Goal: Task Accomplishment & Management: Manage account settings

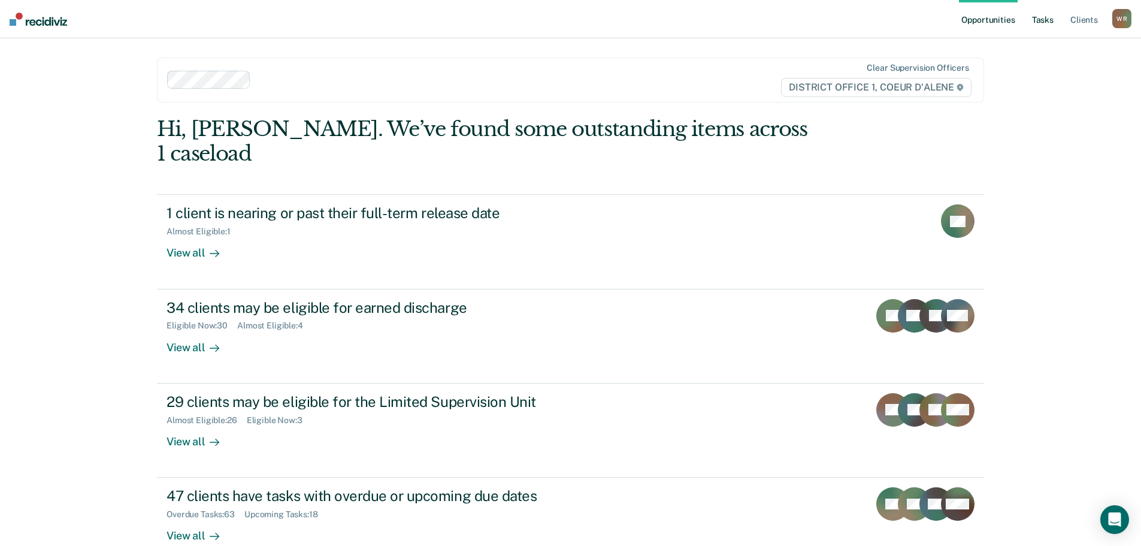
click at [1037, 21] on link "Tasks" at bounding box center [1043, 19] width 26 height 38
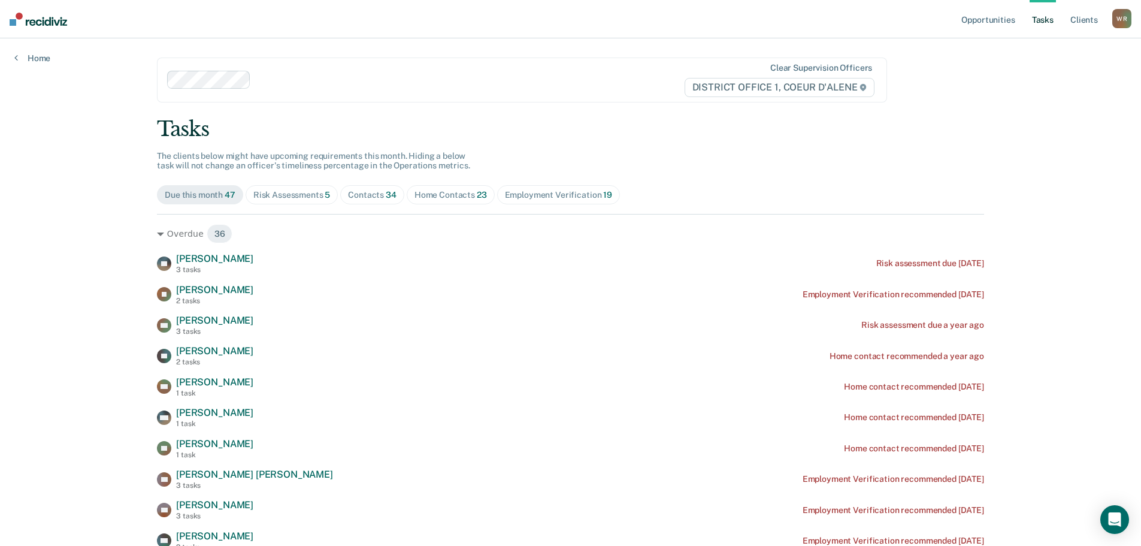
click at [394, 195] on span "Contacts 34" at bounding box center [372, 194] width 64 height 19
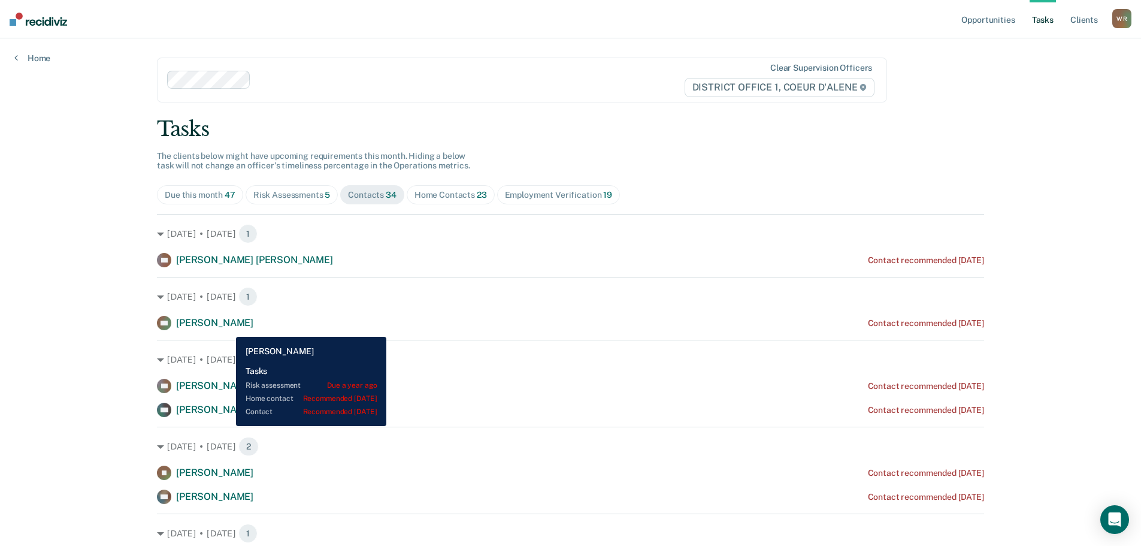
click at [227, 328] on span "[PERSON_NAME]" at bounding box center [214, 322] width 77 height 11
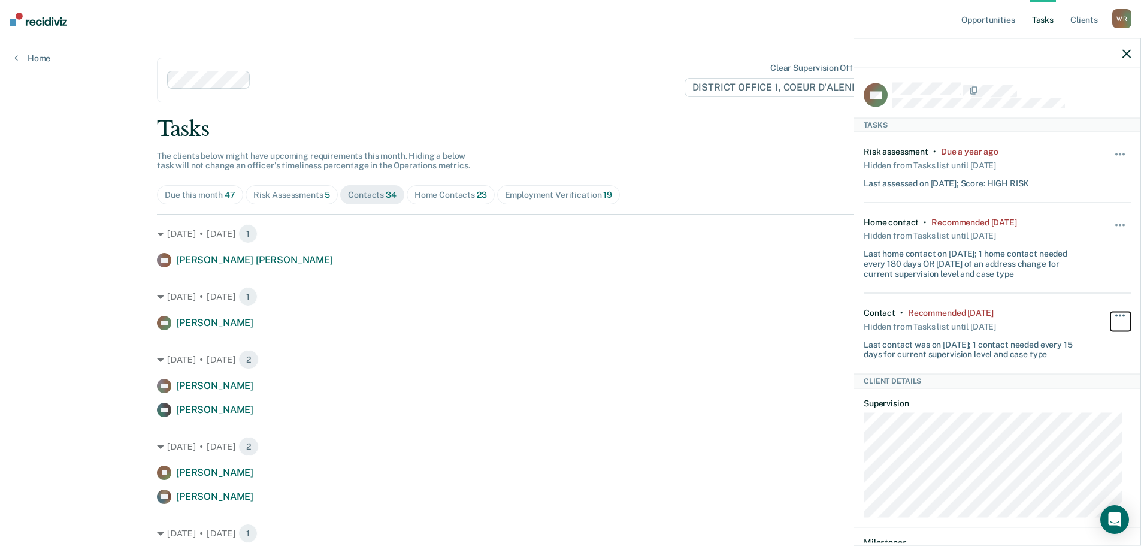
click at [1111, 312] on button "button" at bounding box center [1121, 321] width 20 height 19
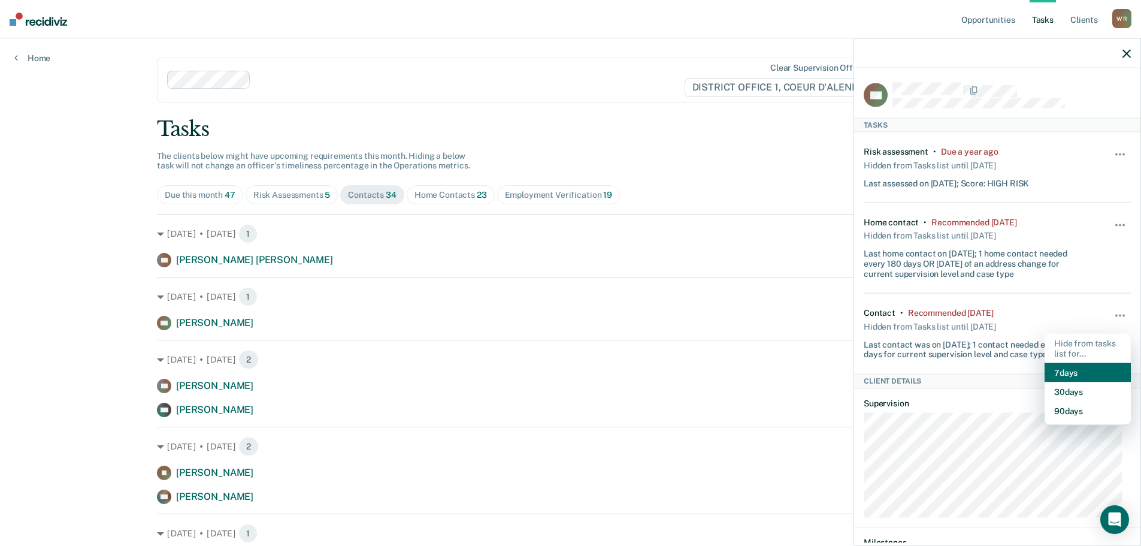
click at [1075, 375] on button "7 days" at bounding box center [1088, 372] width 86 height 19
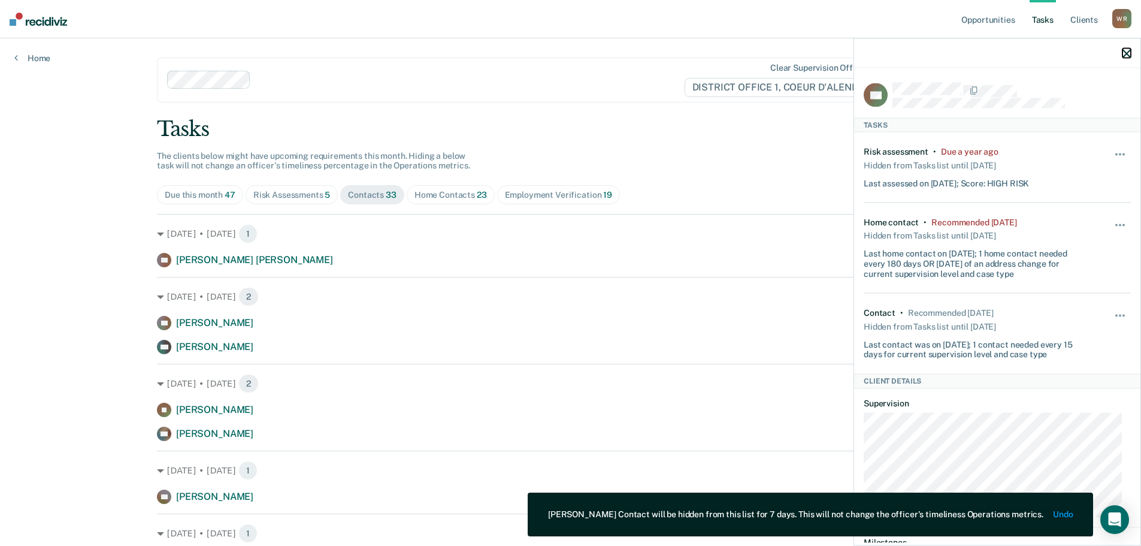
click at [1126, 56] on icon "button" at bounding box center [1127, 53] width 8 height 8
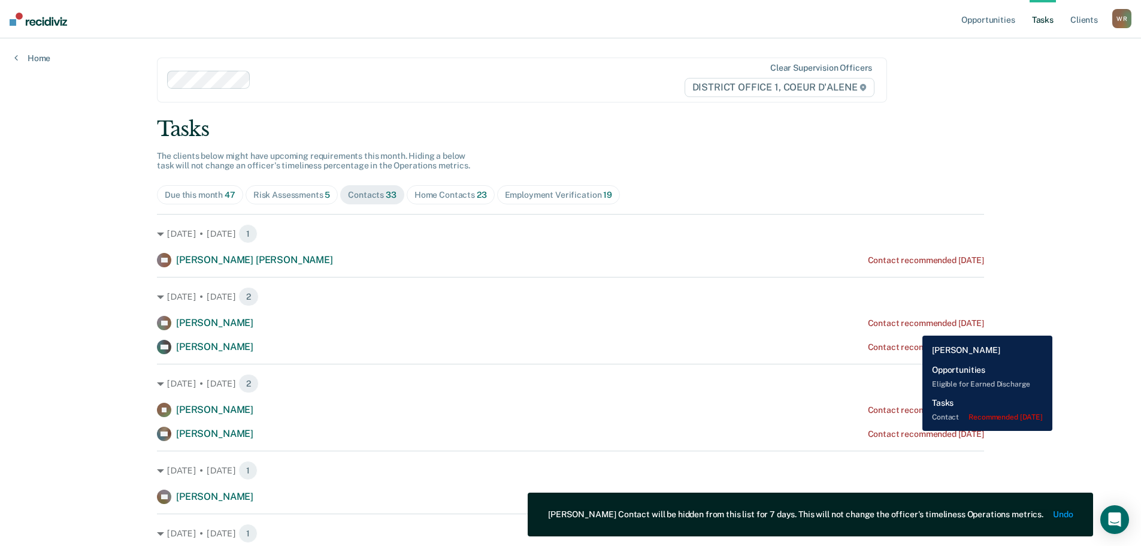
click at [913, 327] on div "Contact recommended [DATE]" at bounding box center [926, 323] width 116 height 10
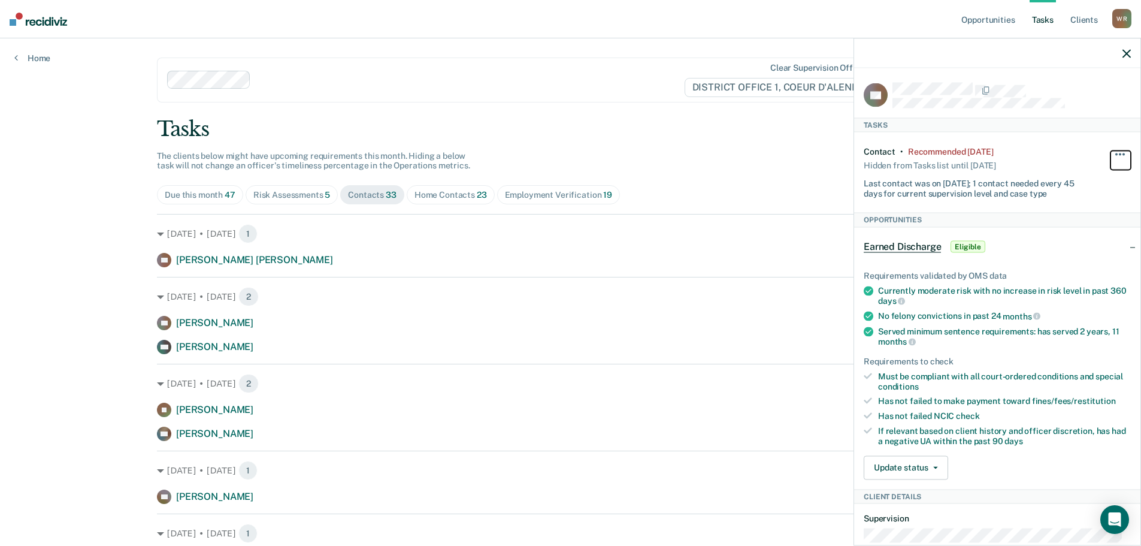
click at [1111, 150] on button "button" at bounding box center [1121, 159] width 20 height 19
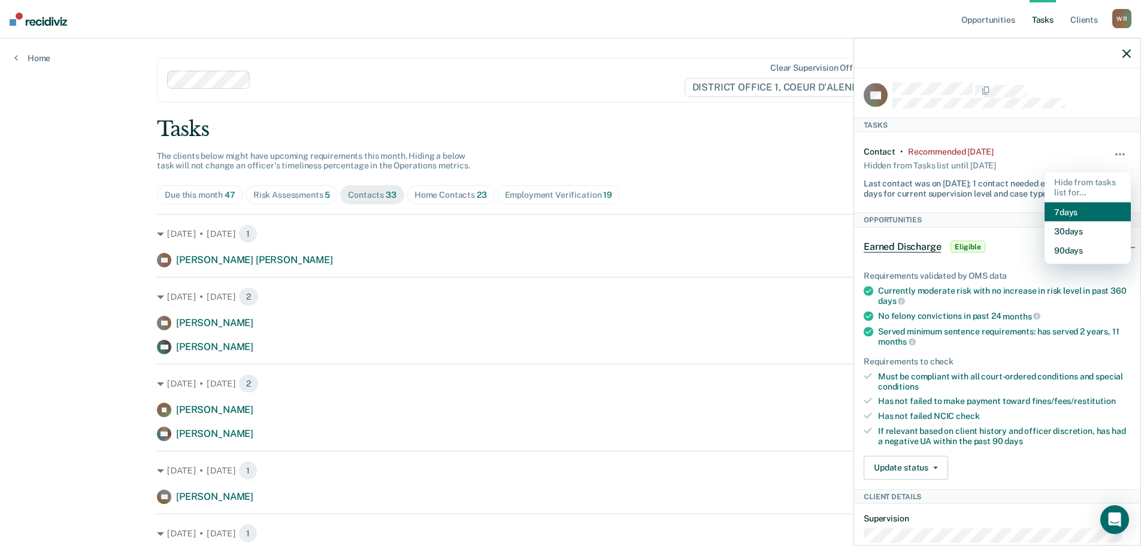
click at [1076, 214] on button "7 days" at bounding box center [1088, 211] width 86 height 19
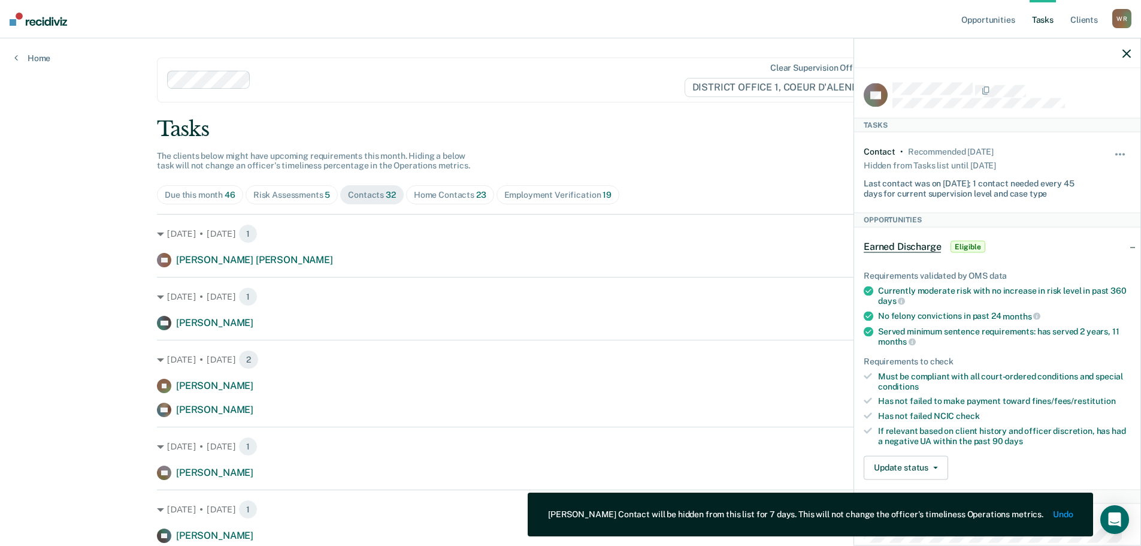
click at [1131, 53] on div at bounding box center [997, 53] width 286 height 30
click at [1121, 52] on div at bounding box center [997, 53] width 286 height 30
click at [1126, 52] on icon "button" at bounding box center [1127, 53] width 8 height 8
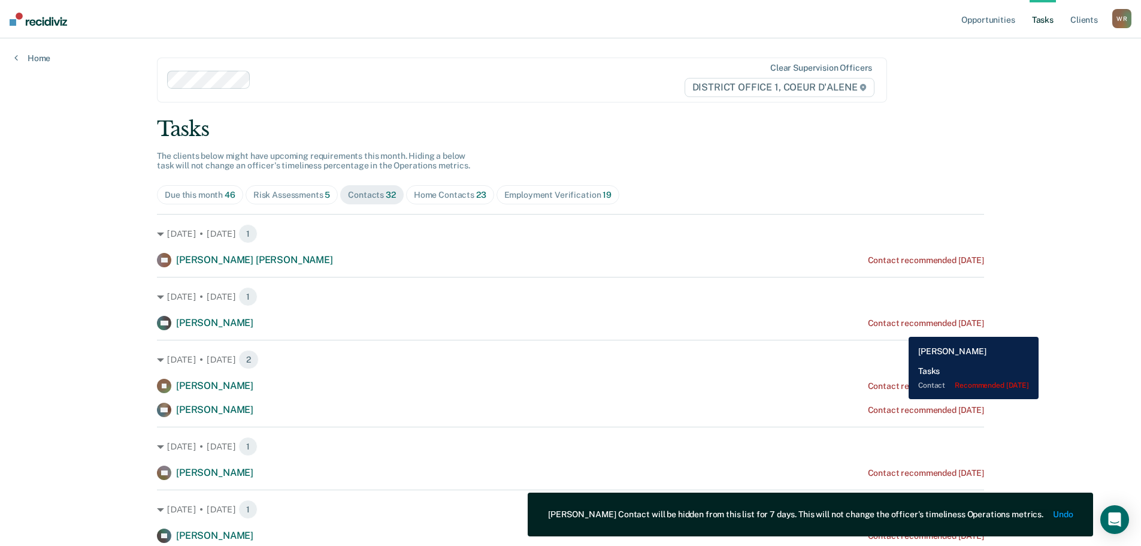
click at [900, 328] on div "Contact recommended [DATE]" at bounding box center [926, 323] width 116 height 10
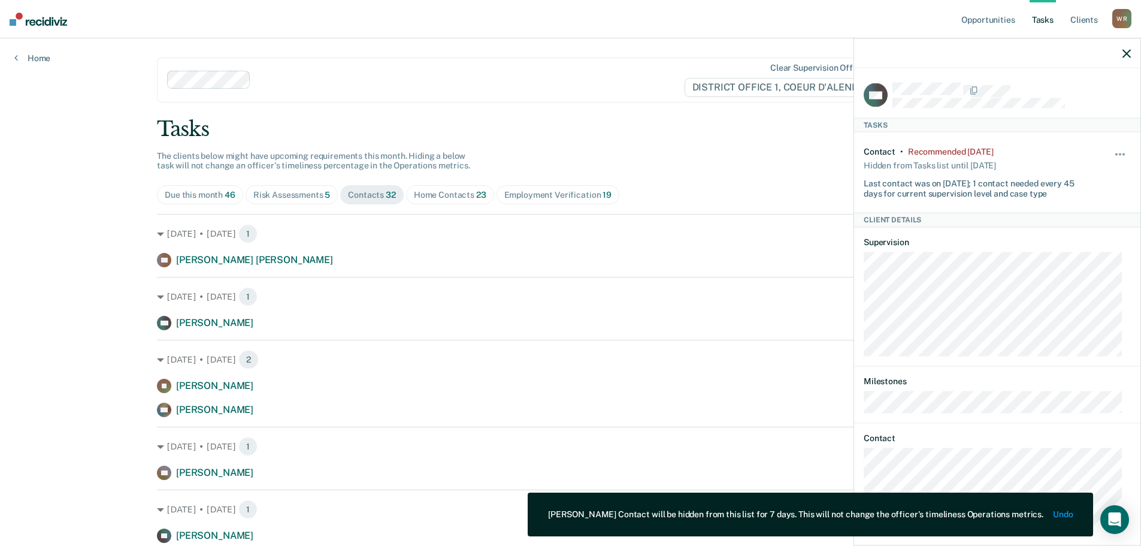
click at [1117, 146] on div "Hide from tasks list for... 7 days 30 days 90 days" at bounding box center [1121, 172] width 20 height 52
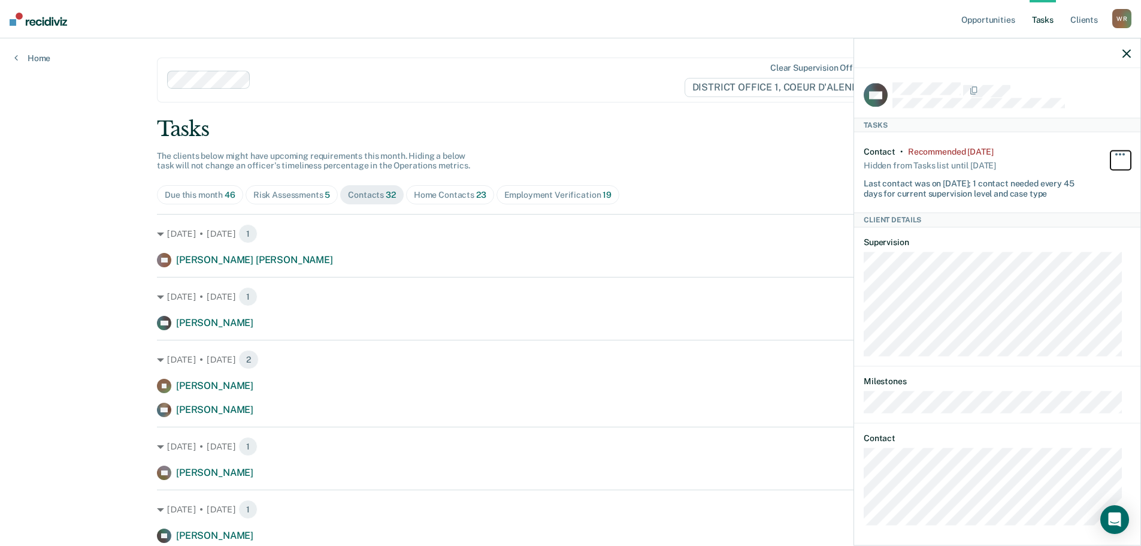
click at [1111, 150] on button "button" at bounding box center [1121, 159] width 20 height 19
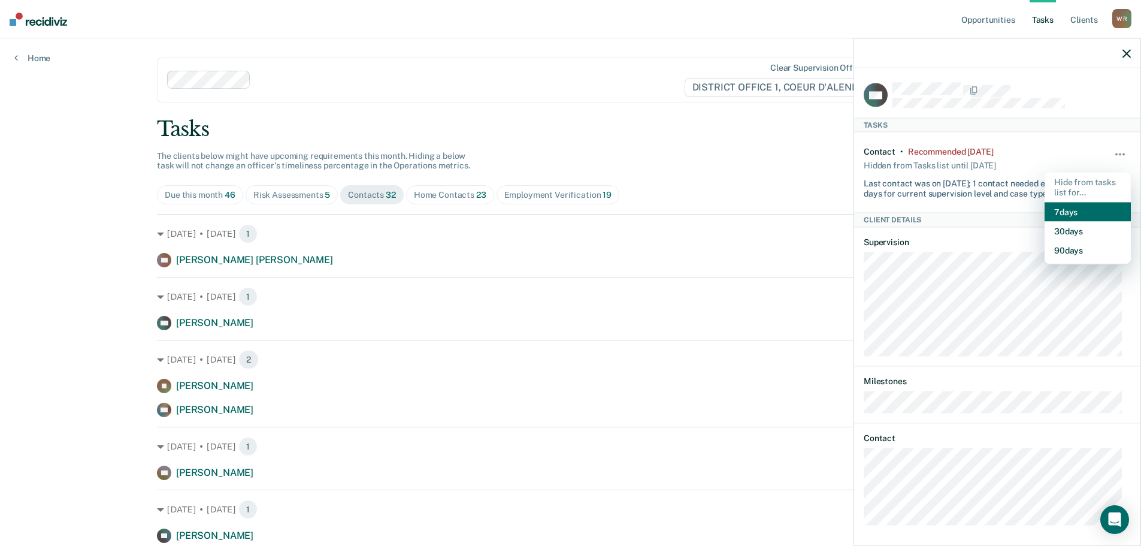
click at [1080, 214] on button "7 days" at bounding box center [1088, 211] width 86 height 19
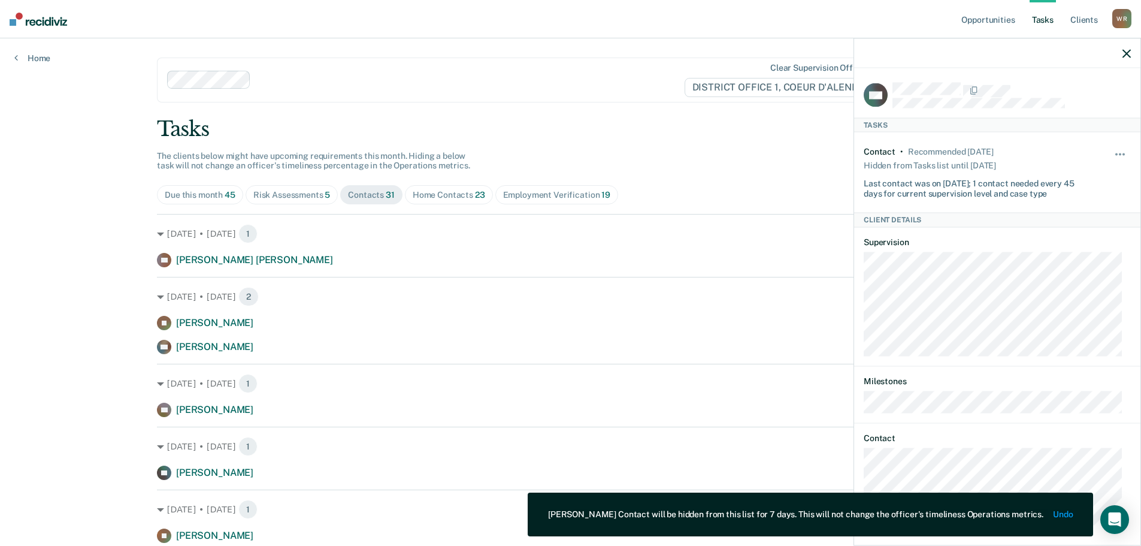
drag, startPoint x: 1132, startPoint y: 50, endPoint x: 1129, endPoint y: 57, distance: 7.2
click at [1132, 51] on div at bounding box center [997, 53] width 286 height 30
click at [1125, 56] on icon "button" at bounding box center [1127, 53] width 8 height 8
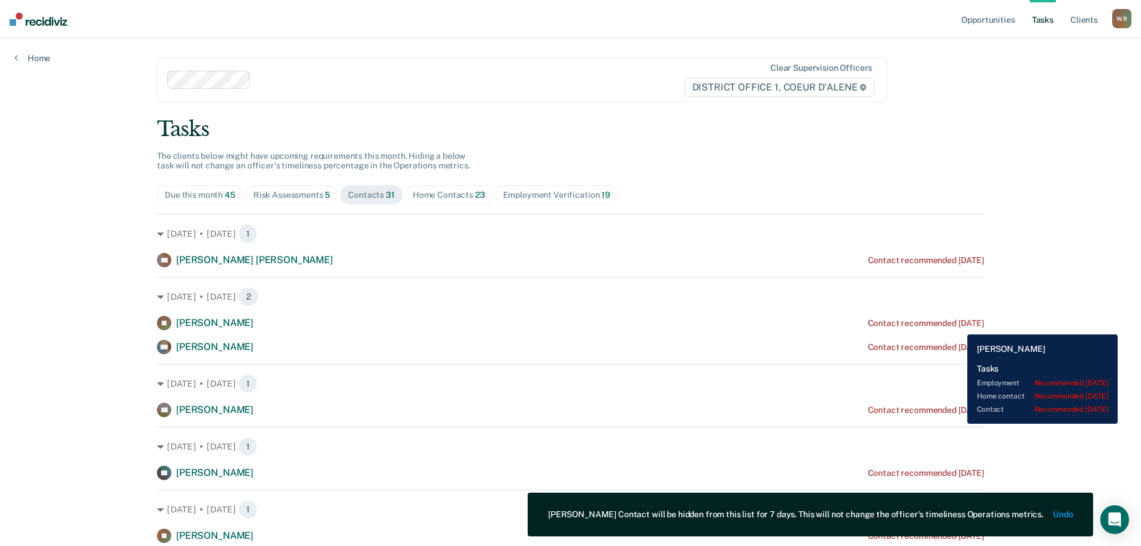
click at [959, 324] on div "Contact recommended [DATE]" at bounding box center [926, 323] width 116 height 10
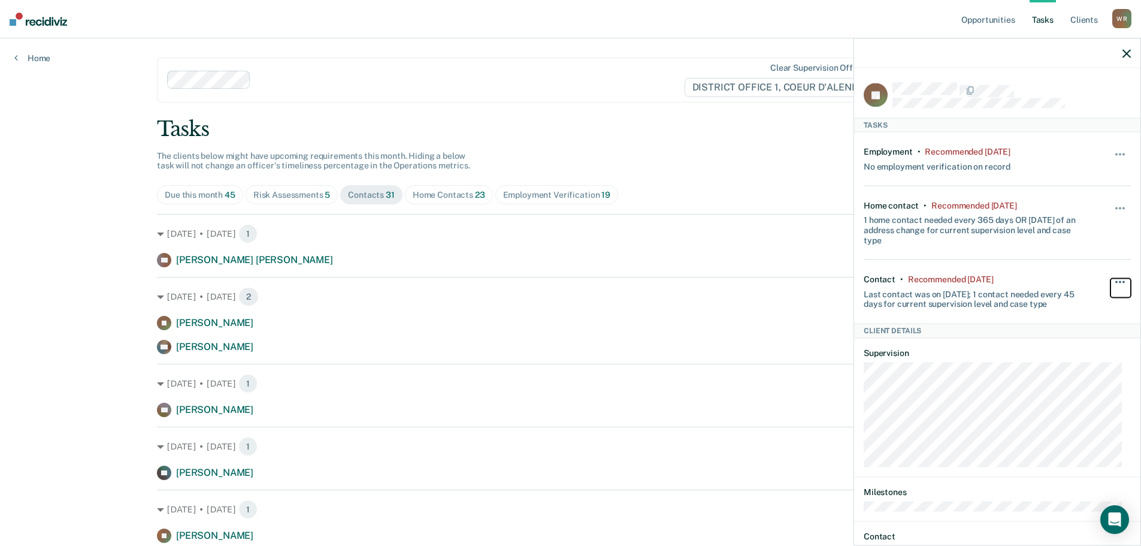
click at [1111, 278] on button "button" at bounding box center [1121, 287] width 20 height 19
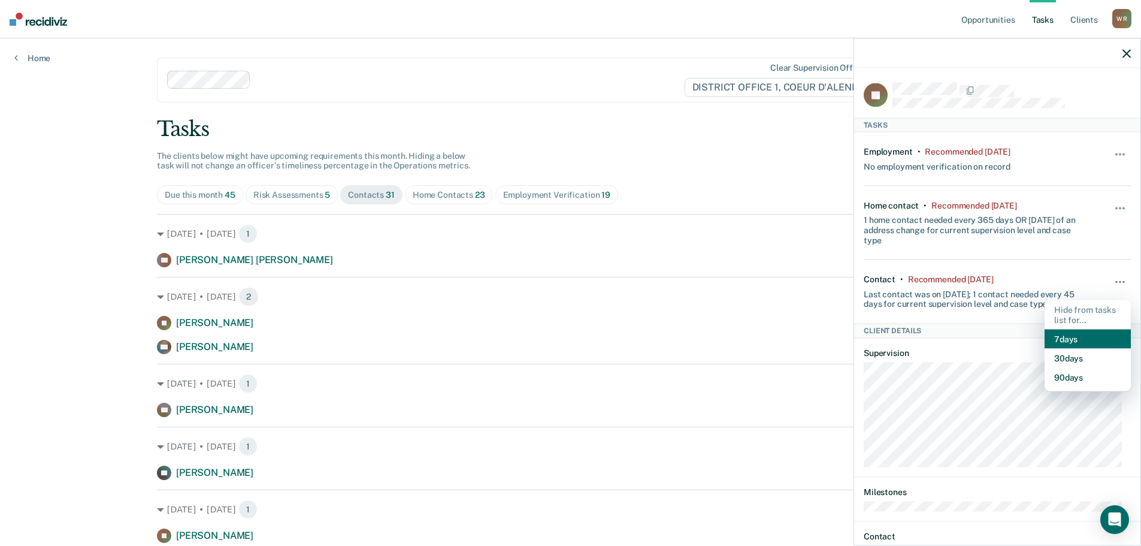
click at [1089, 337] on button "7 days" at bounding box center [1088, 339] width 86 height 19
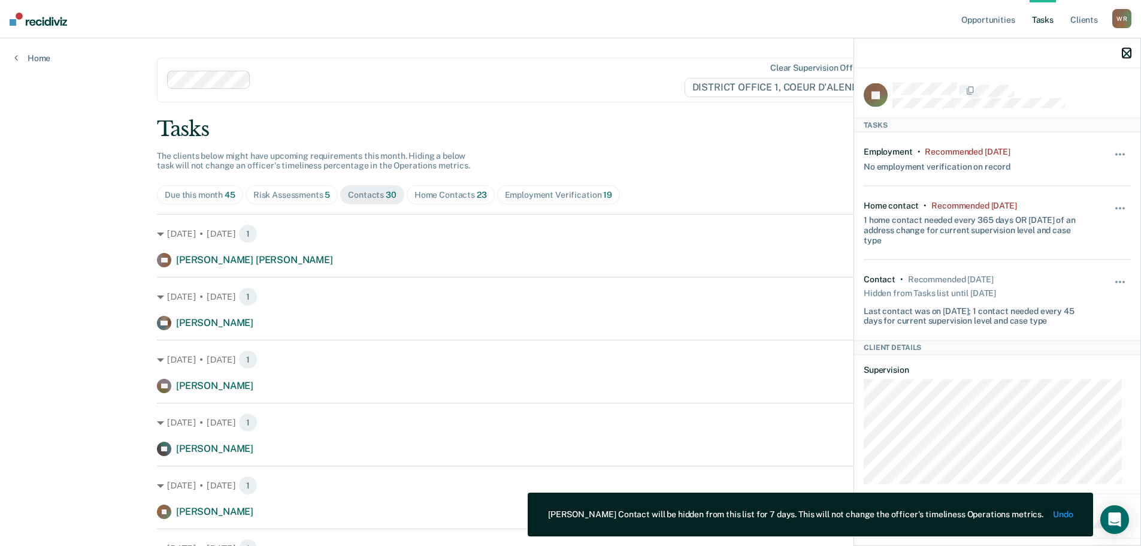
click at [1126, 52] on icon "button" at bounding box center [1127, 53] width 8 height 8
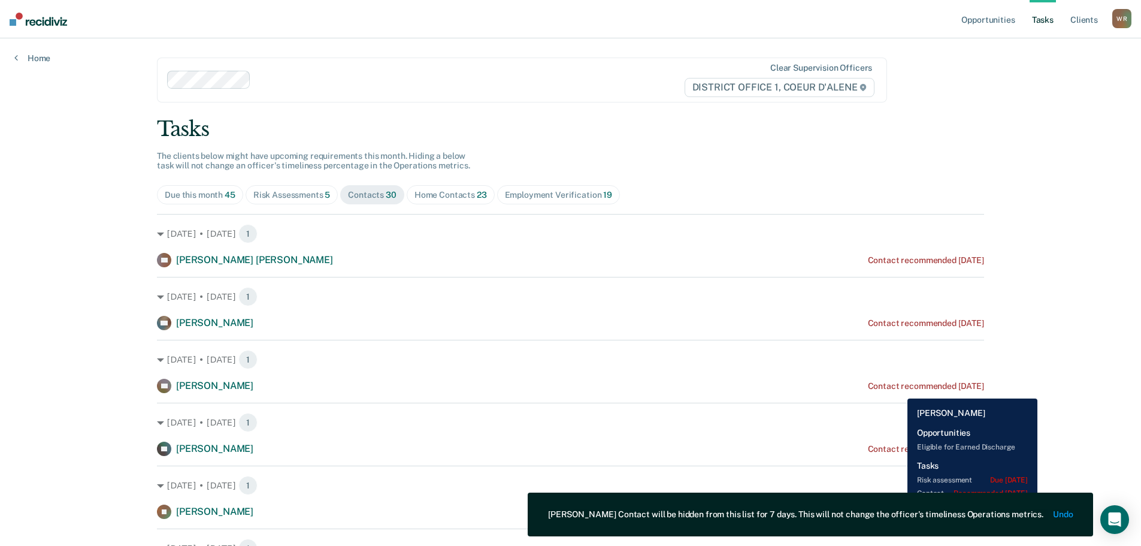
click at [899, 389] on div "Contact recommended [DATE]" at bounding box center [926, 386] width 116 height 10
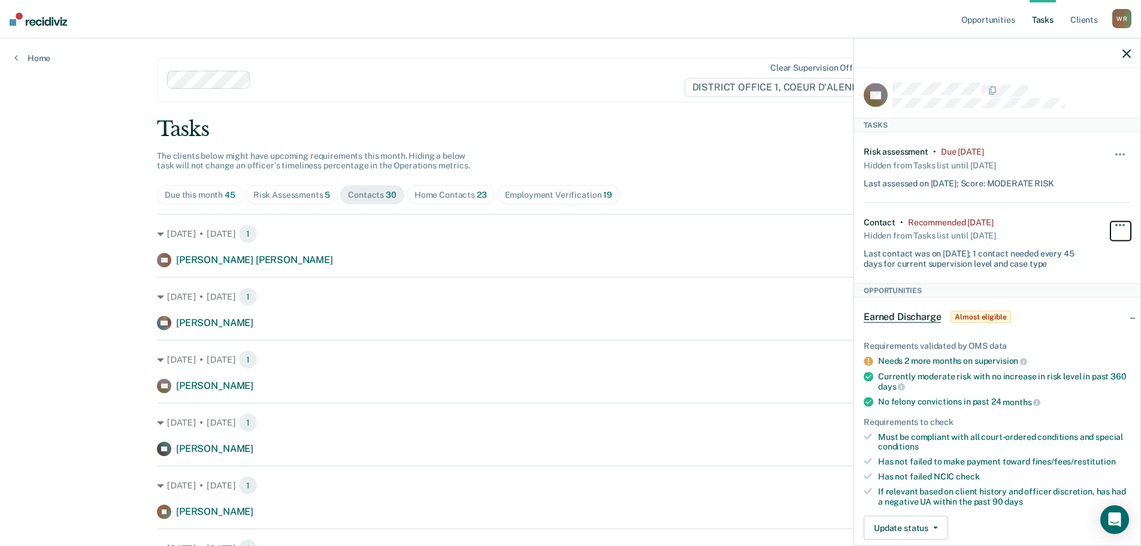
click at [1111, 222] on button "button" at bounding box center [1121, 230] width 20 height 19
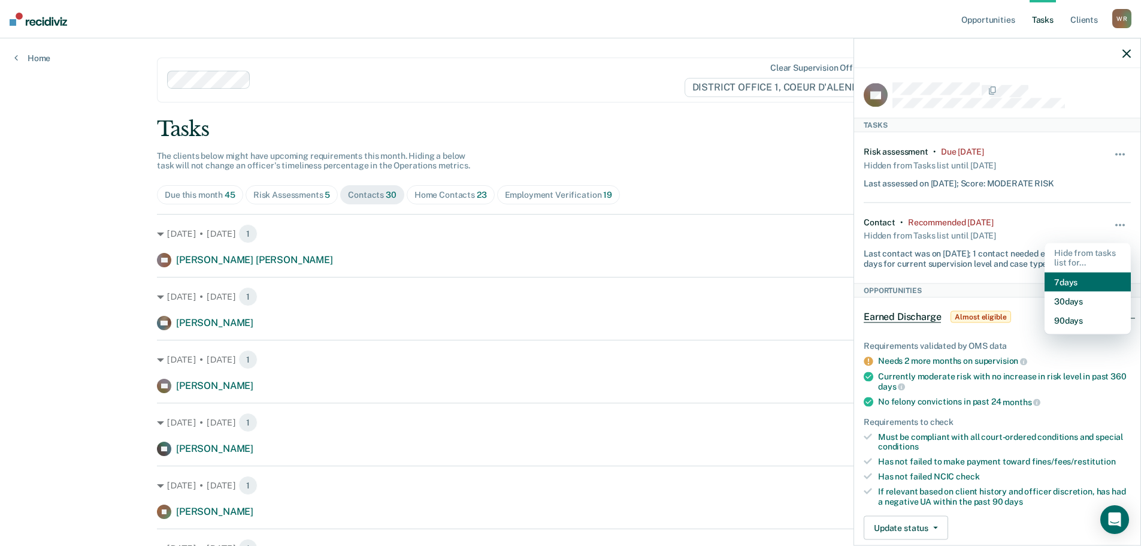
click at [1072, 281] on button "7 days" at bounding box center [1088, 282] width 86 height 19
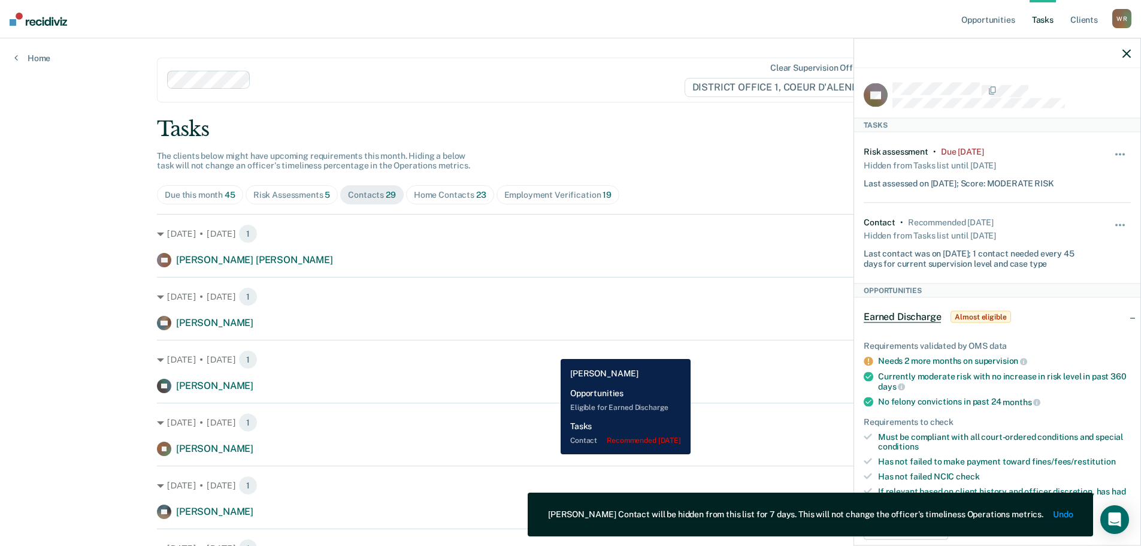
click at [552, 454] on div "[PERSON_NAME] [PERSON_NAME] Contact recommended [DATE]" at bounding box center [570, 449] width 827 height 14
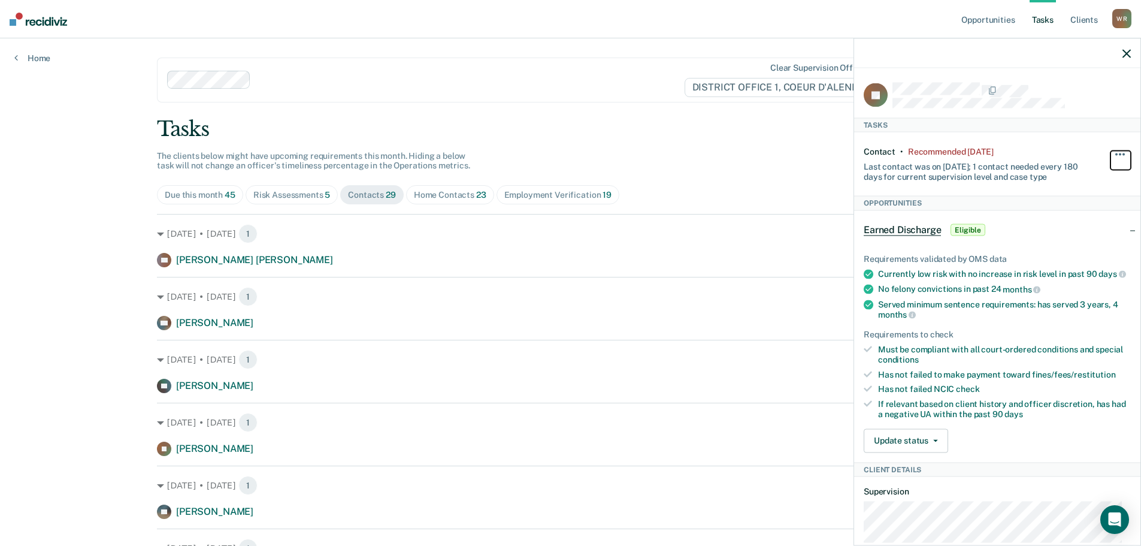
click at [1117, 155] on button "button" at bounding box center [1121, 159] width 20 height 19
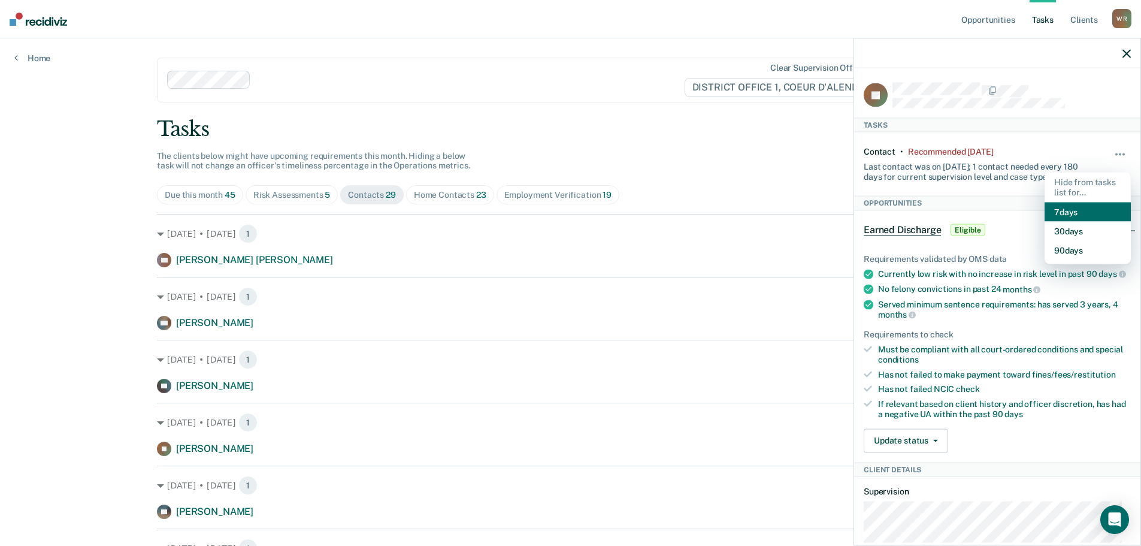
click at [1068, 216] on button "7 days" at bounding box center [1088, 211] width 86 height 19
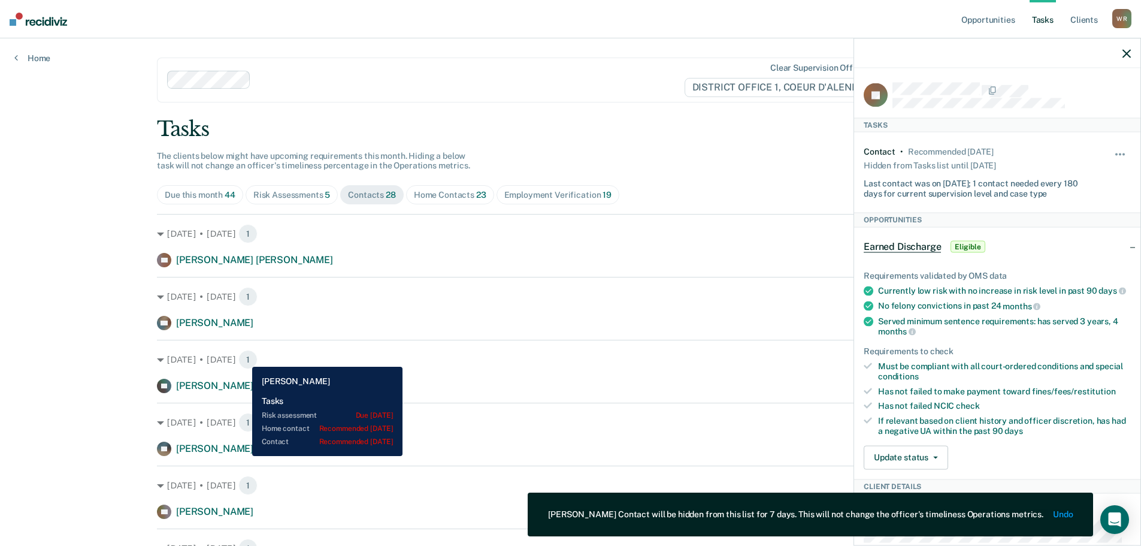
click at [243, 456] on div "PS [PERSON_NAME]" at bounding box center [205, 449] width 96 height 14
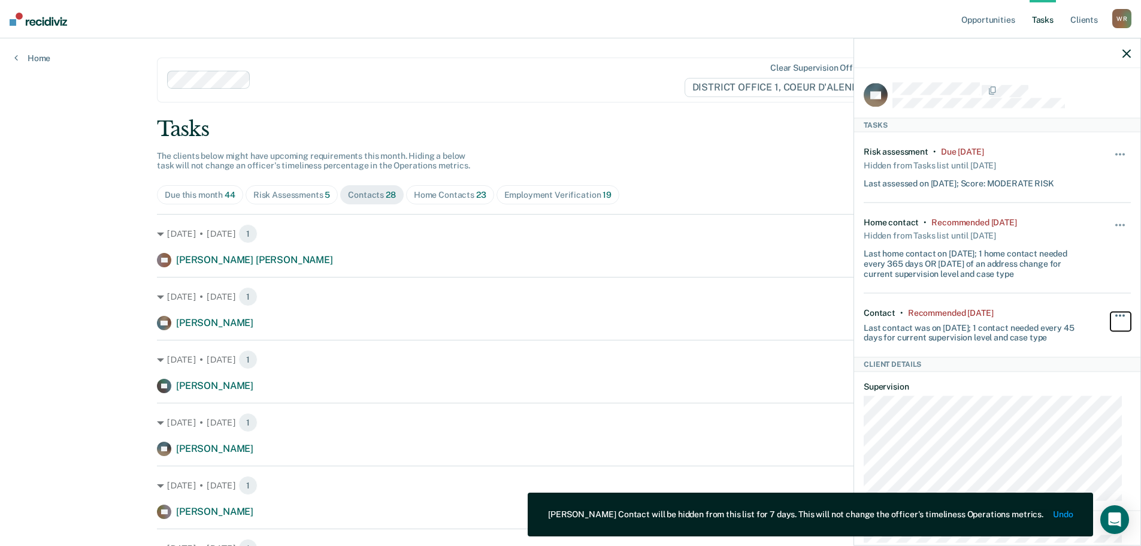
click at [1116, 314] on span "button" at bounding box center [1117, 315] width 2 height 2
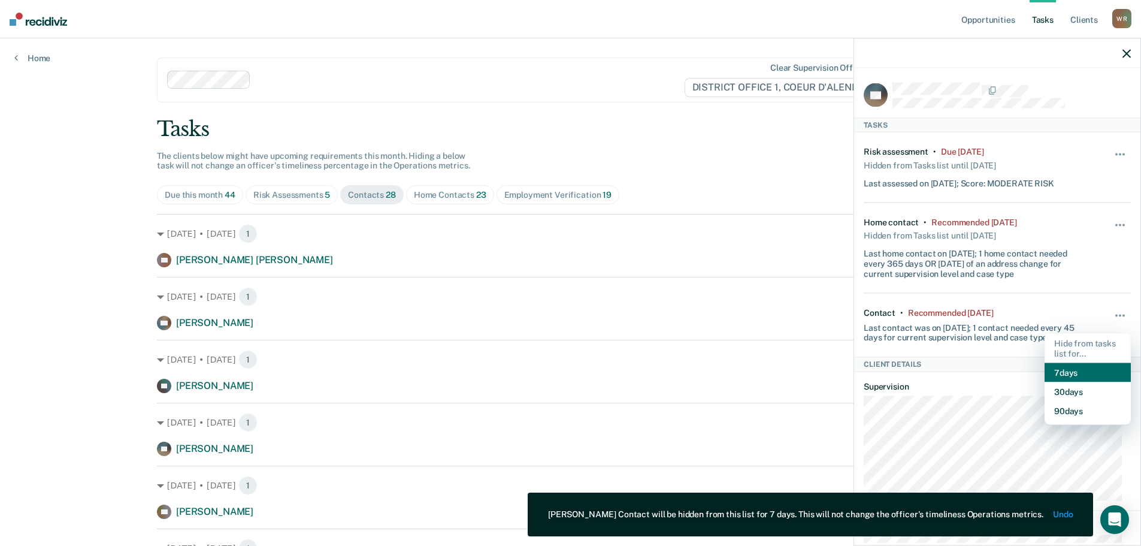
click at [1049, 370] on button "7 days" at bounding box center [1088, 372] width 86 height 19
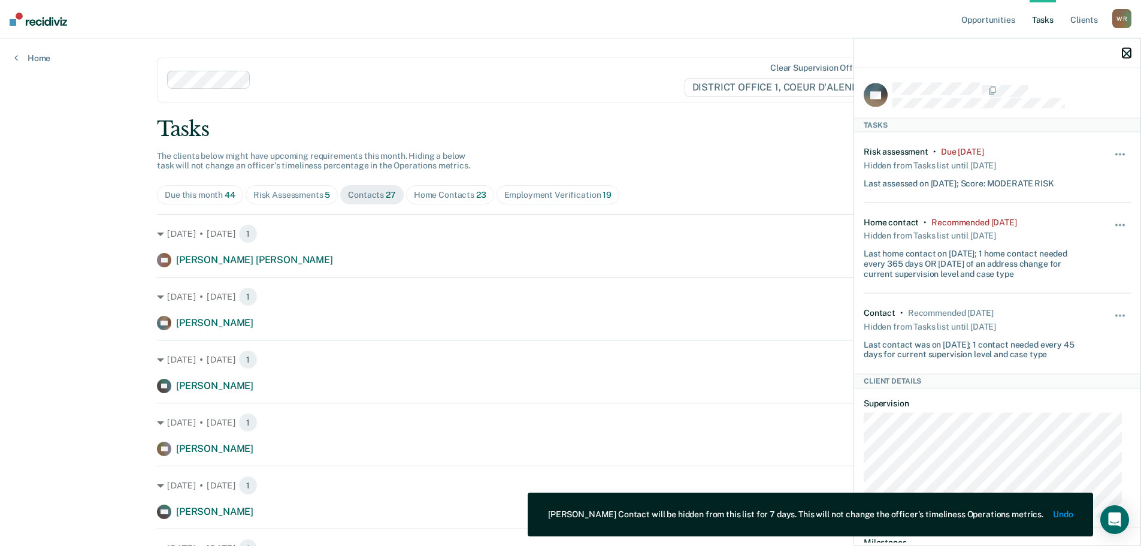
click at [1125, 49] on button "button" at bounding box center [1127, 53] width 8 height 10
